Goal: Find contact information: Find contact information

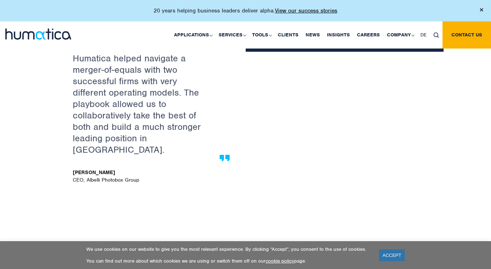
scroll to position [1359, 0]
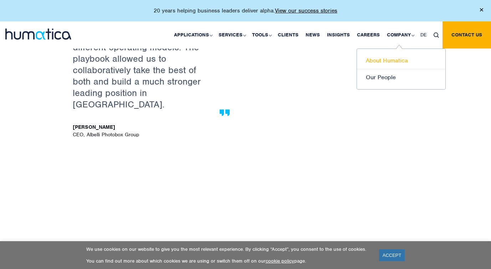
click at [390, 61] on link "About Humatica" at bounding box center [401, 60] width 88 height 17
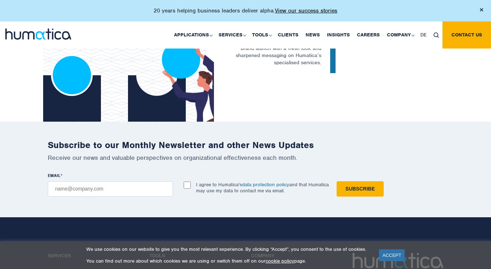
scroll to position [1722, 0]
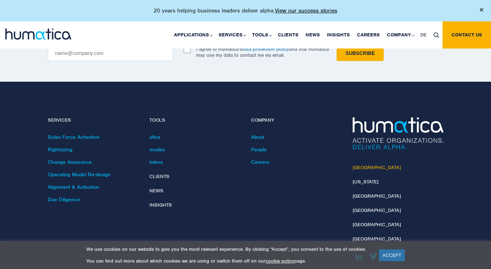
click at [364, 165] on link "[GEOGRAPHIC_DATA]" at bounding box center [377, 168] width 48 height 6
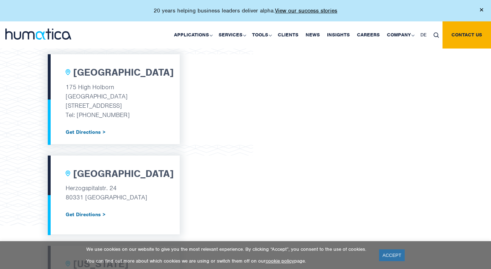
scroll to position [256, 0]
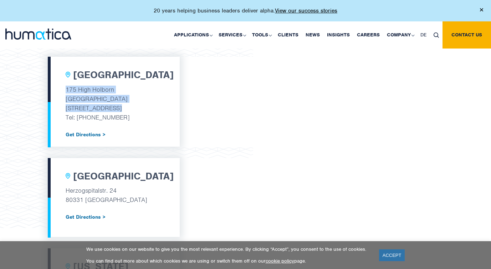
drag, startPoint x: 65, startPoint y: 90, endPoint x: 130, endPoint y: 106, distance: 67.0
click at [130, 106] on div "London 175 High Holborn Tottenham Court Road London, WC1V 7AA Tel: +44 (0) 7480…" at bounding box center [114, 102] width 132 height 90
copy div "175 High Holborn Tottenham Court Road London, WC1V 7AA"
